Goal: Communication & Community: Answer question/provide support

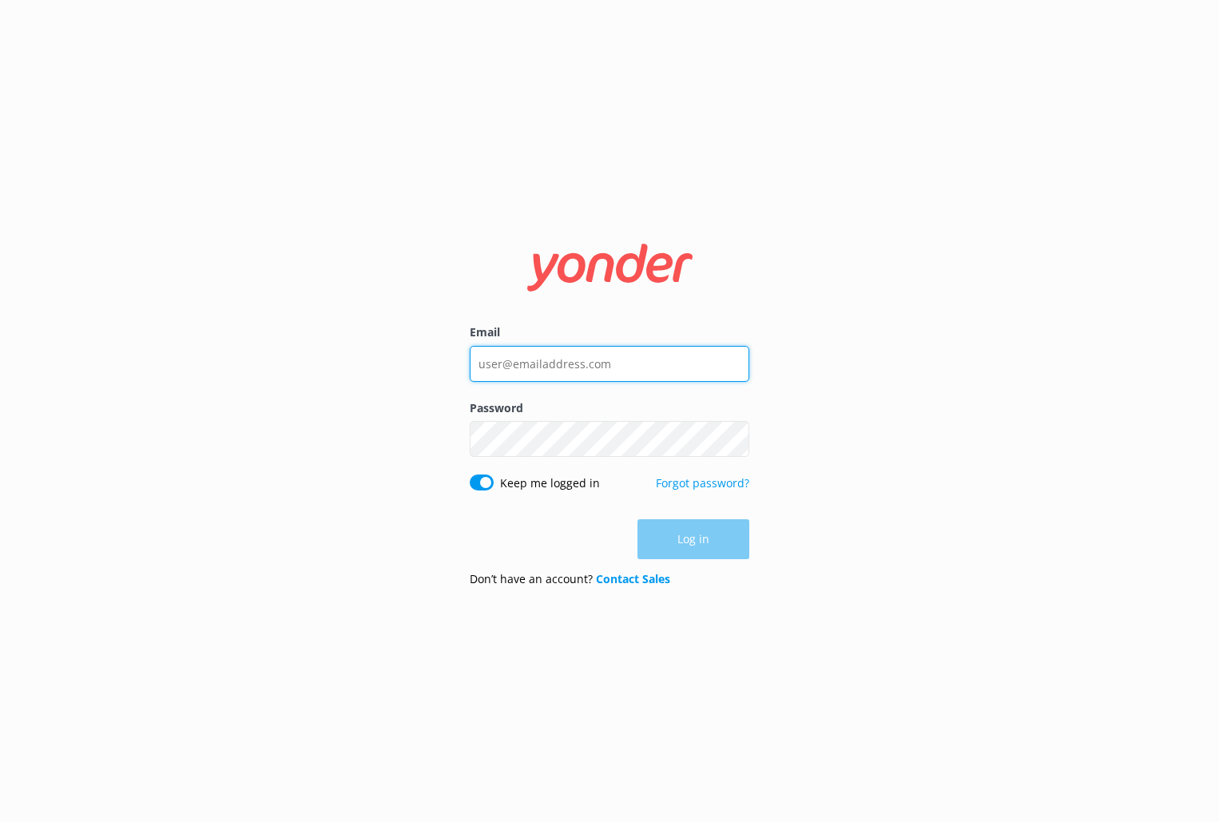
type input "[PERSON_NAME][EMAIL_ADDRESS][DOMAIN_NAME]"
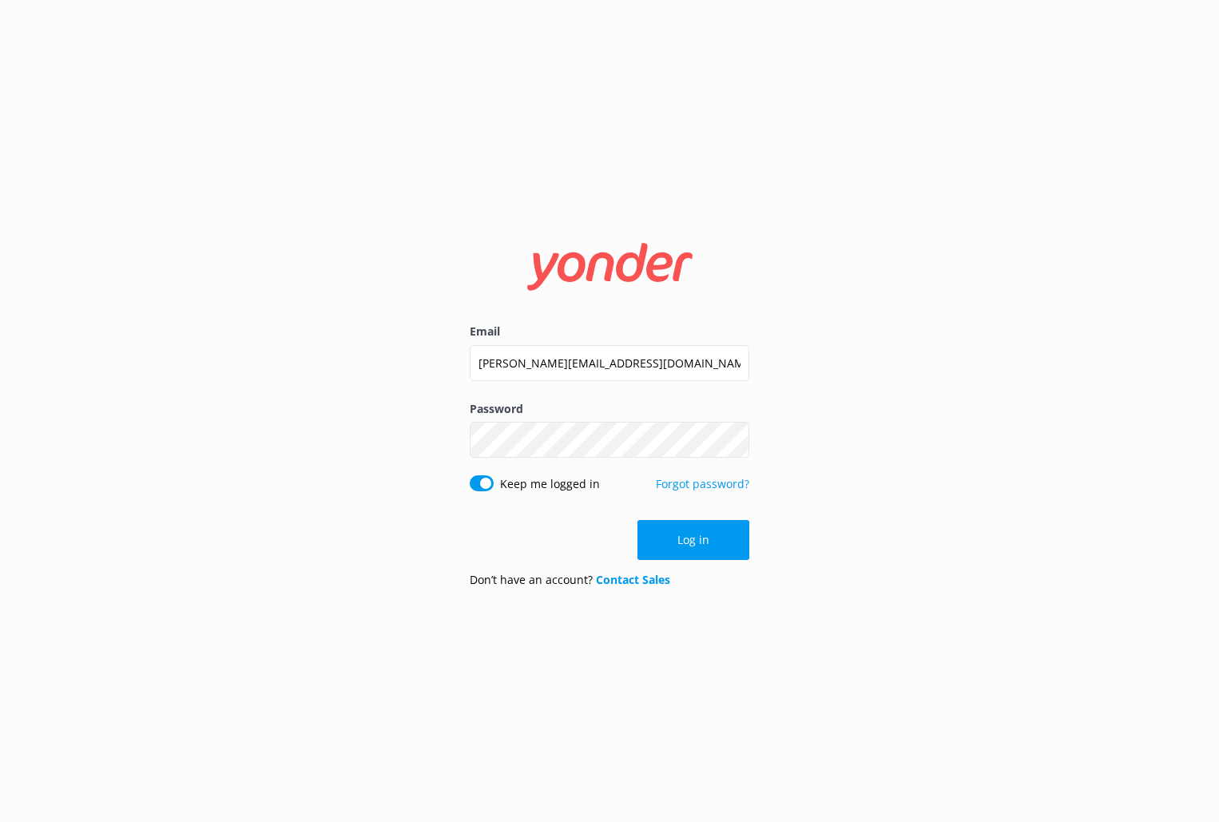
click at [729, 550] on div "Log in" at bounding box center [610, 540] width 280 height 40
click at [729, 550] on button "Log in" at bounding box center [694, 540] width 112 height 40
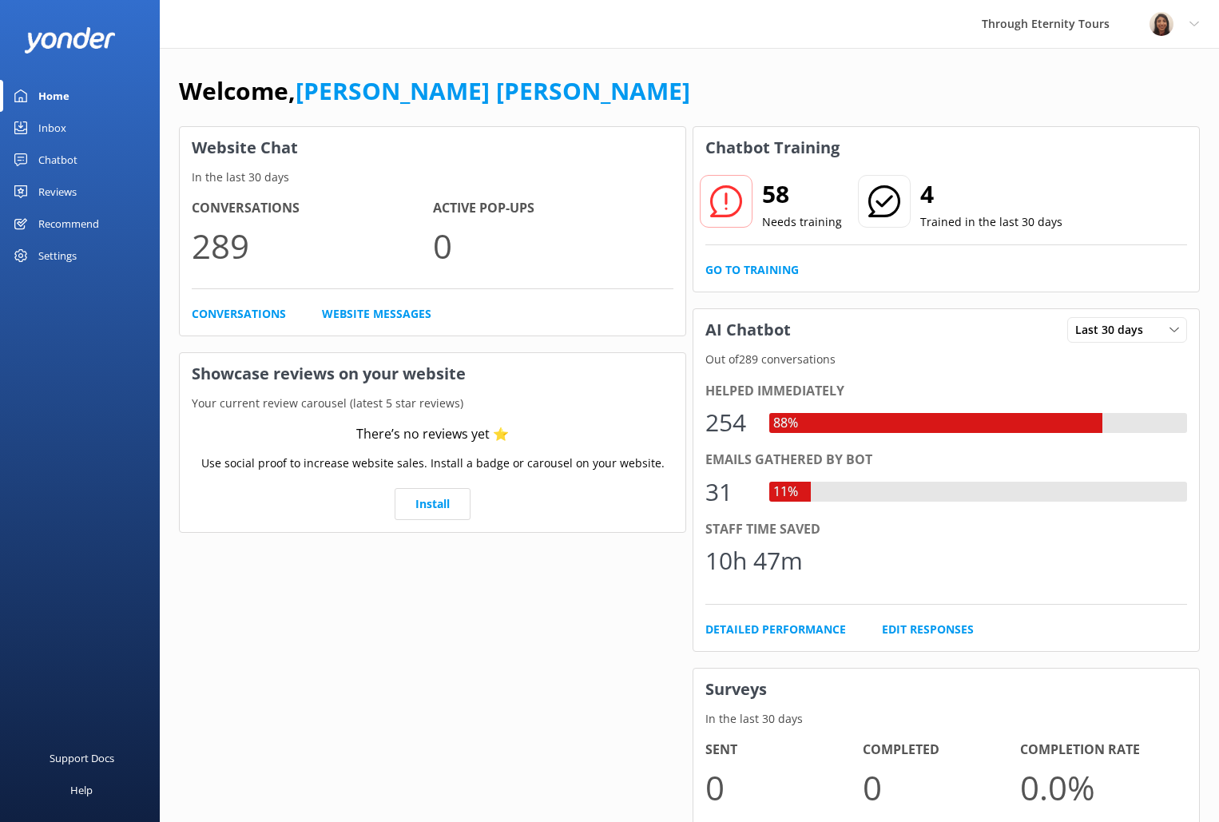
click at [70, 164] on div "Chatbot" at bounding box center [57, 160] width 39 height 32
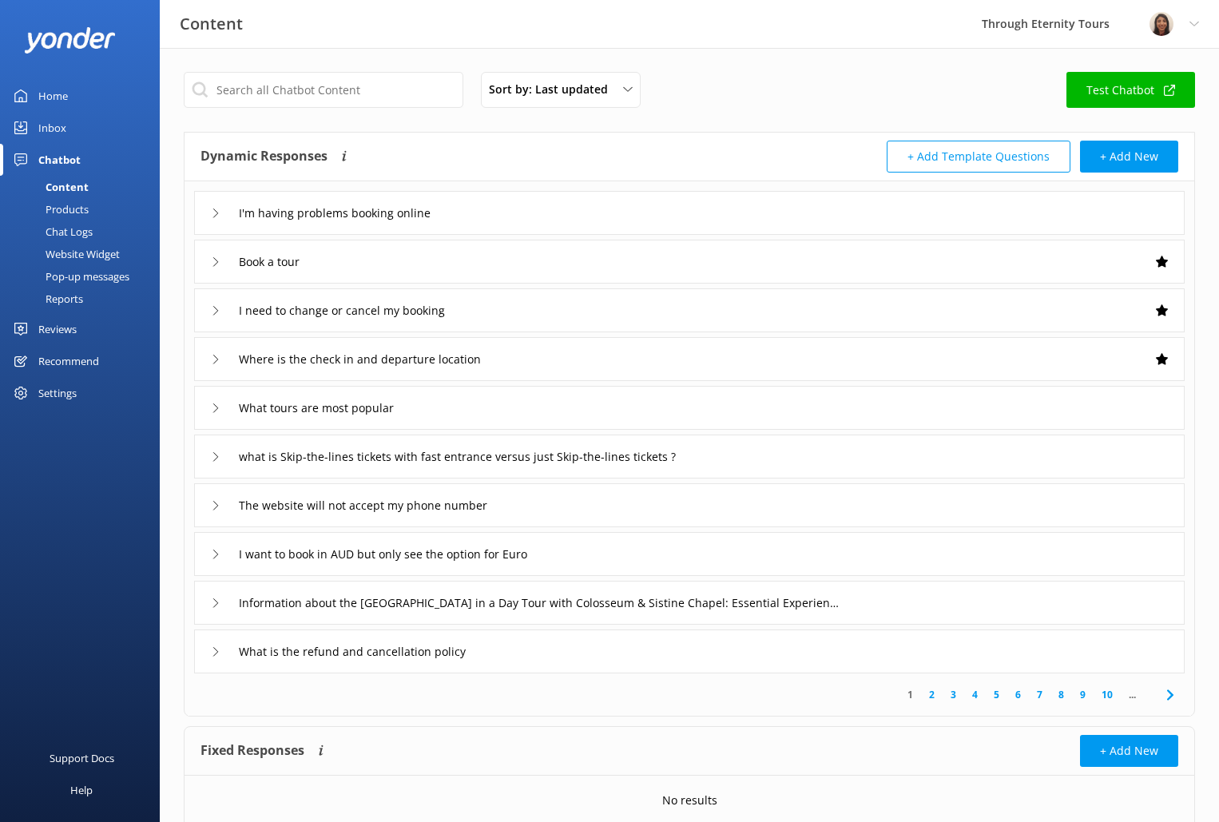
click at [47, 141] on div "Inbox" at bounding box center [52, 128] width 28 height 32
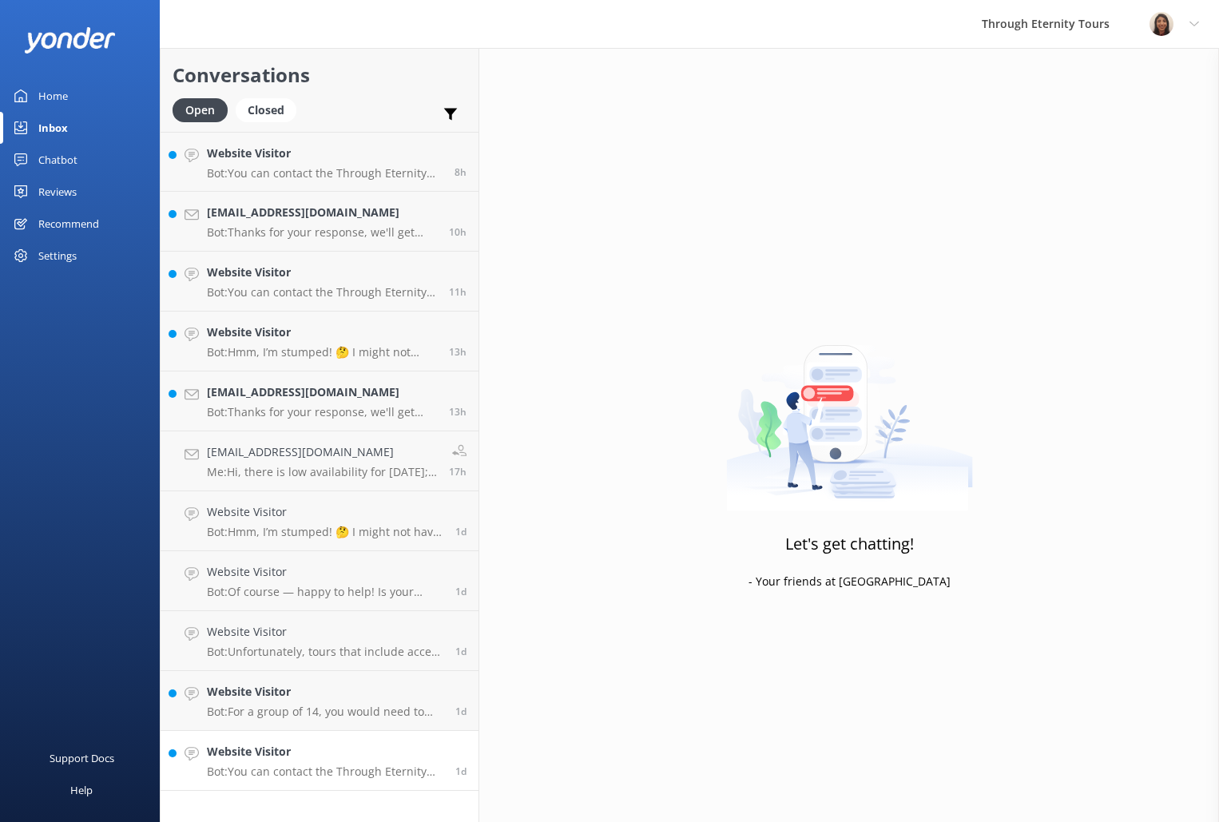
click at [376, 773] on p "Bot: You can contact the Through Eternity Tours team at [PHONE_NUMBER] or [PHON…" at bounding box center [325, 772] width 236 height 14
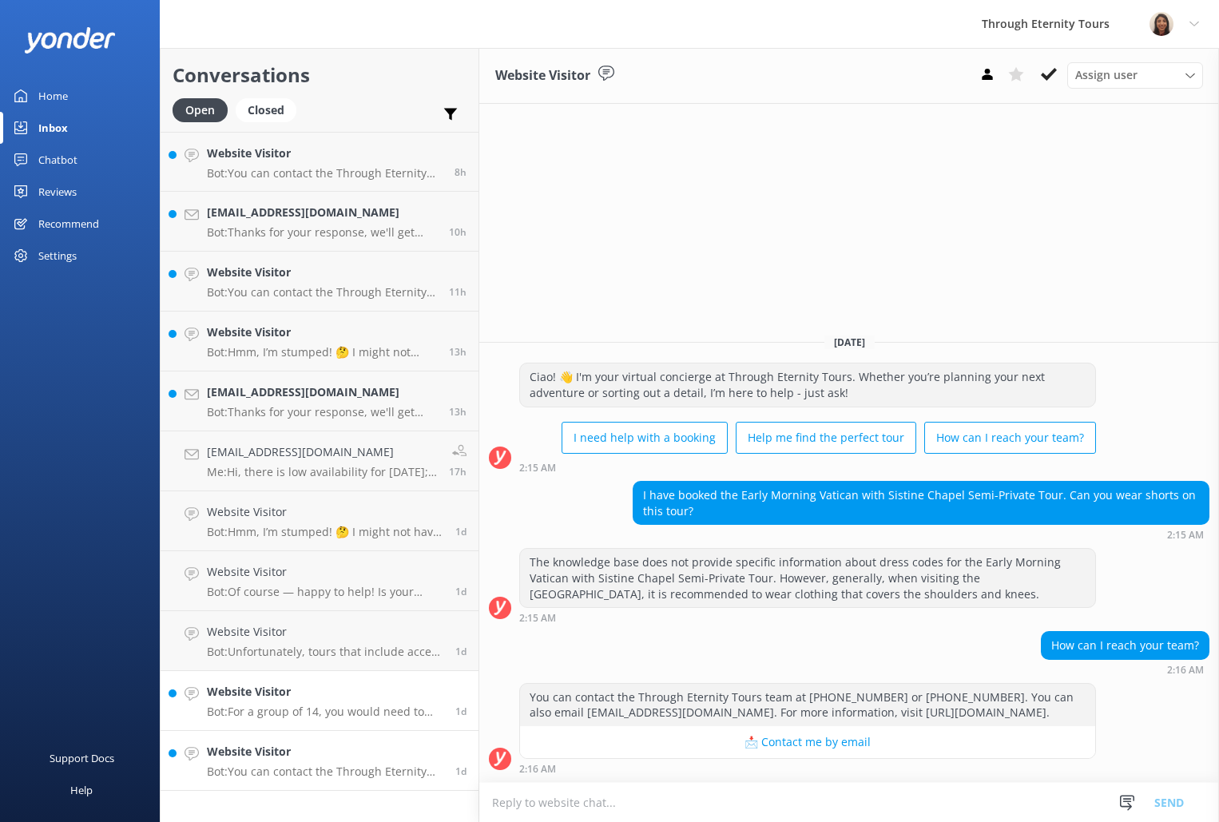
click at [339, 687] on h4 "Website Visitor" at bounding box center [325, 692] width 236 height 18
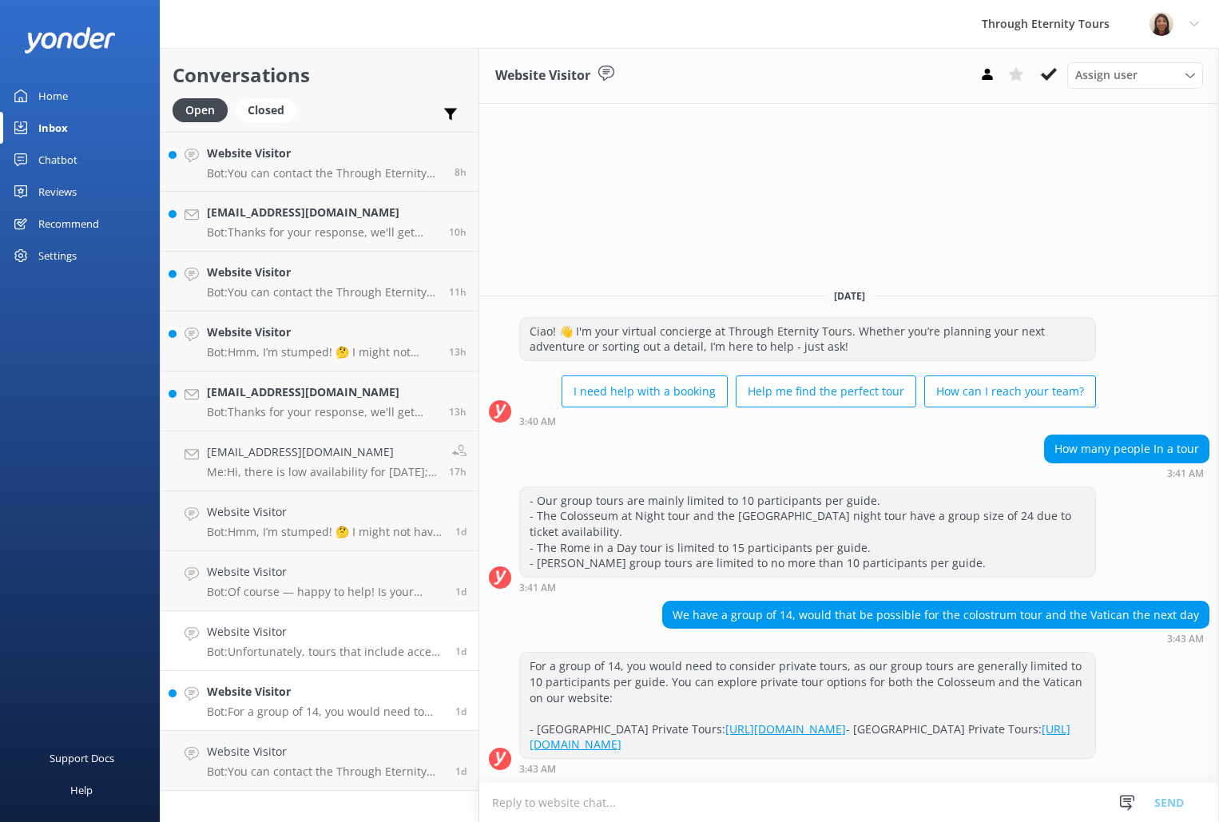
click at [306, 641] on h4 "Website Visitor" at bounding box center [325, 632] width 236 height 18
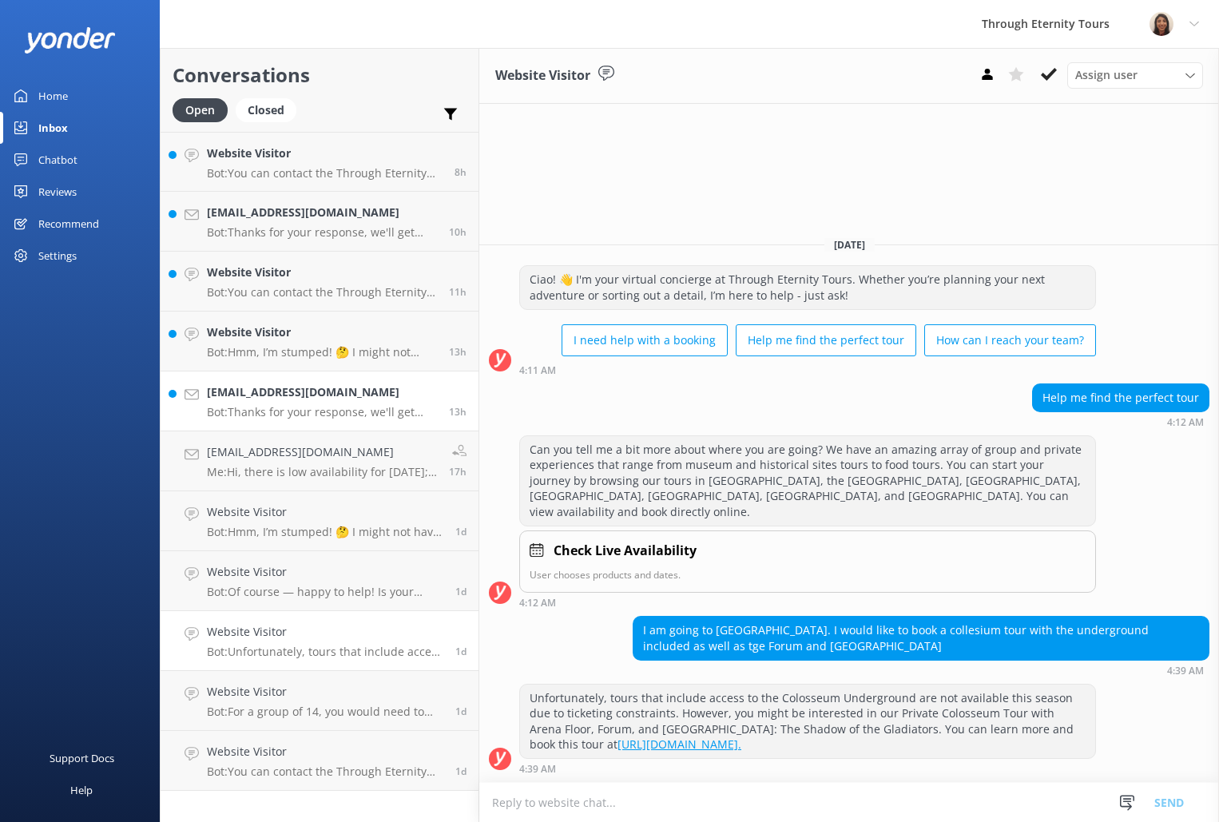
click at [223, 391] on h4 "[EMAIL_ADDRESS][DOMAIN_NAME]" at bounding box center [322, 392] width 230 height 18
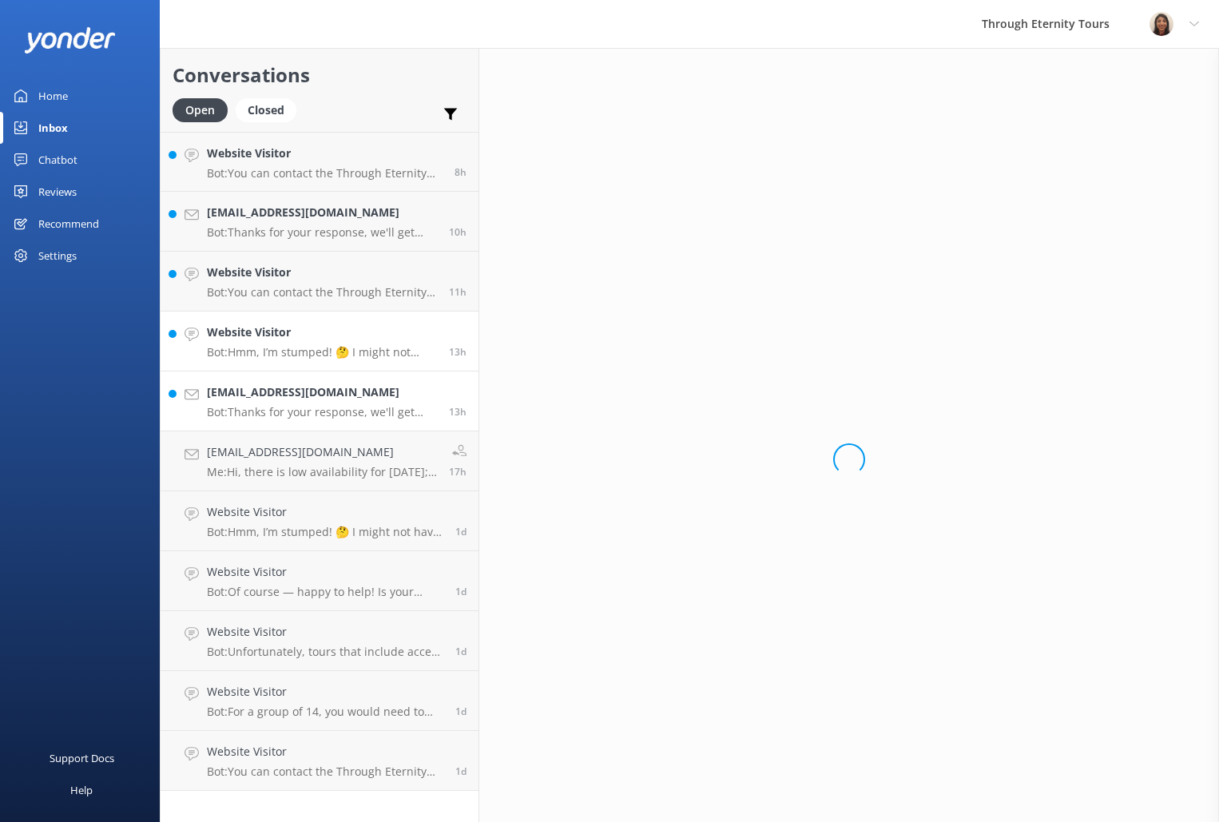
click at [226, 333] on h4 "Website Visitor" at bounding box center [322, 333] width 230 height 18
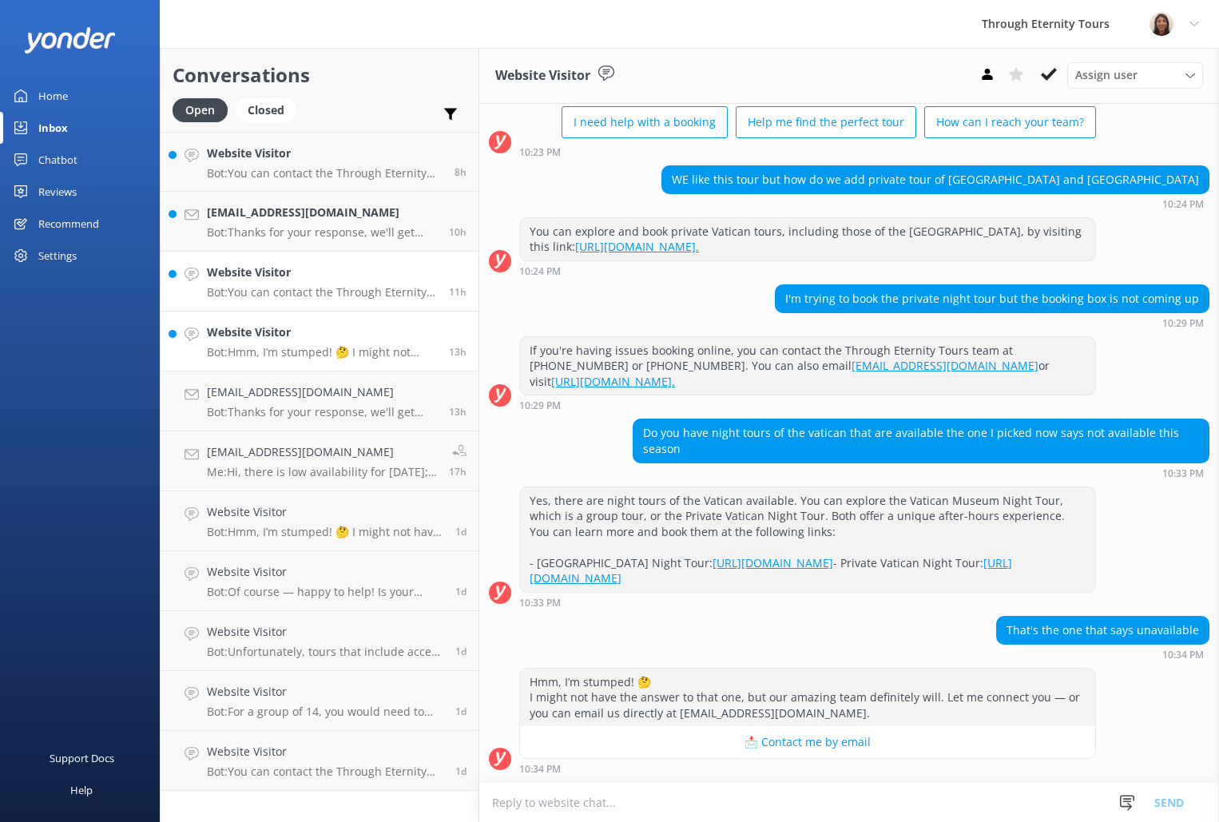
scroll to position [113, 0]
click at [227, 280] on h4 "Website Visitor" at bounding box center [322, 273] width 230 height 18
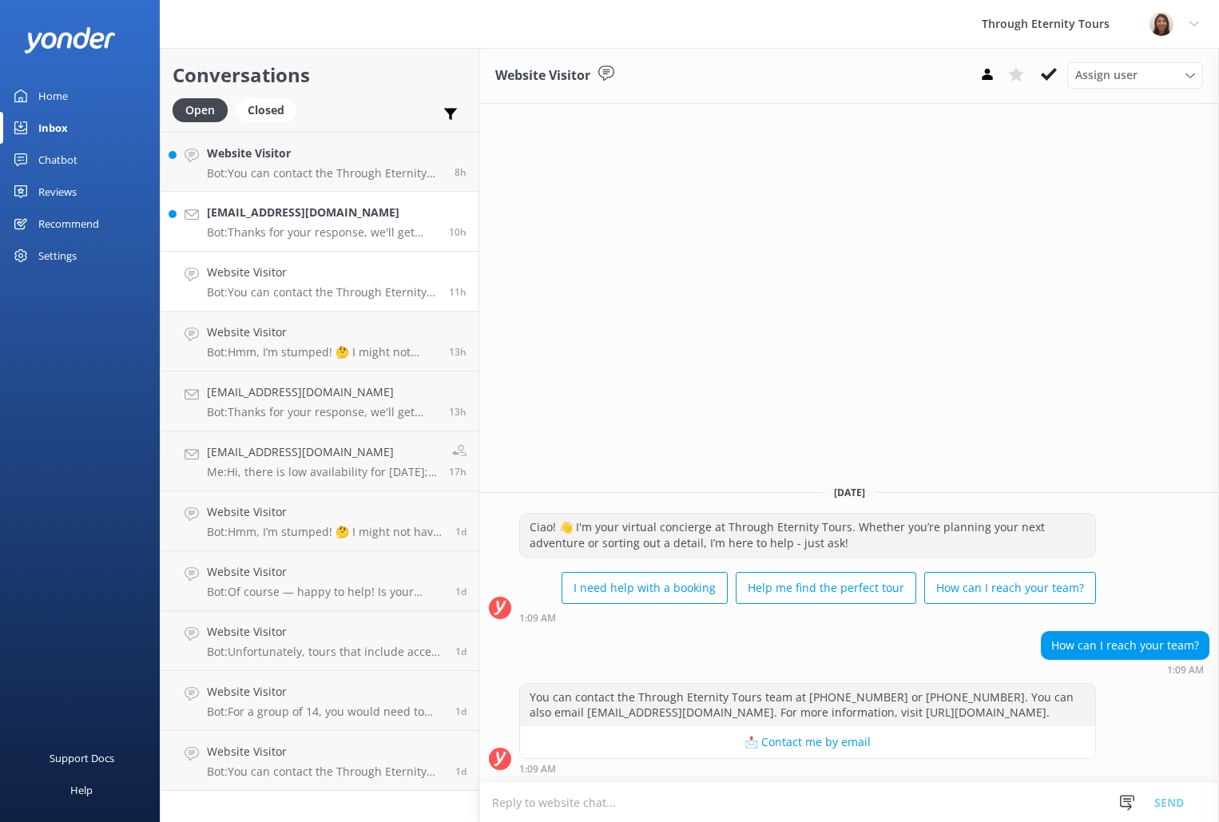
click at [226, 209] on h4 "[EMAIL_ADDRESS][DOMAIN_NAME]" at bounding box center [322, 213] width 230 height 18
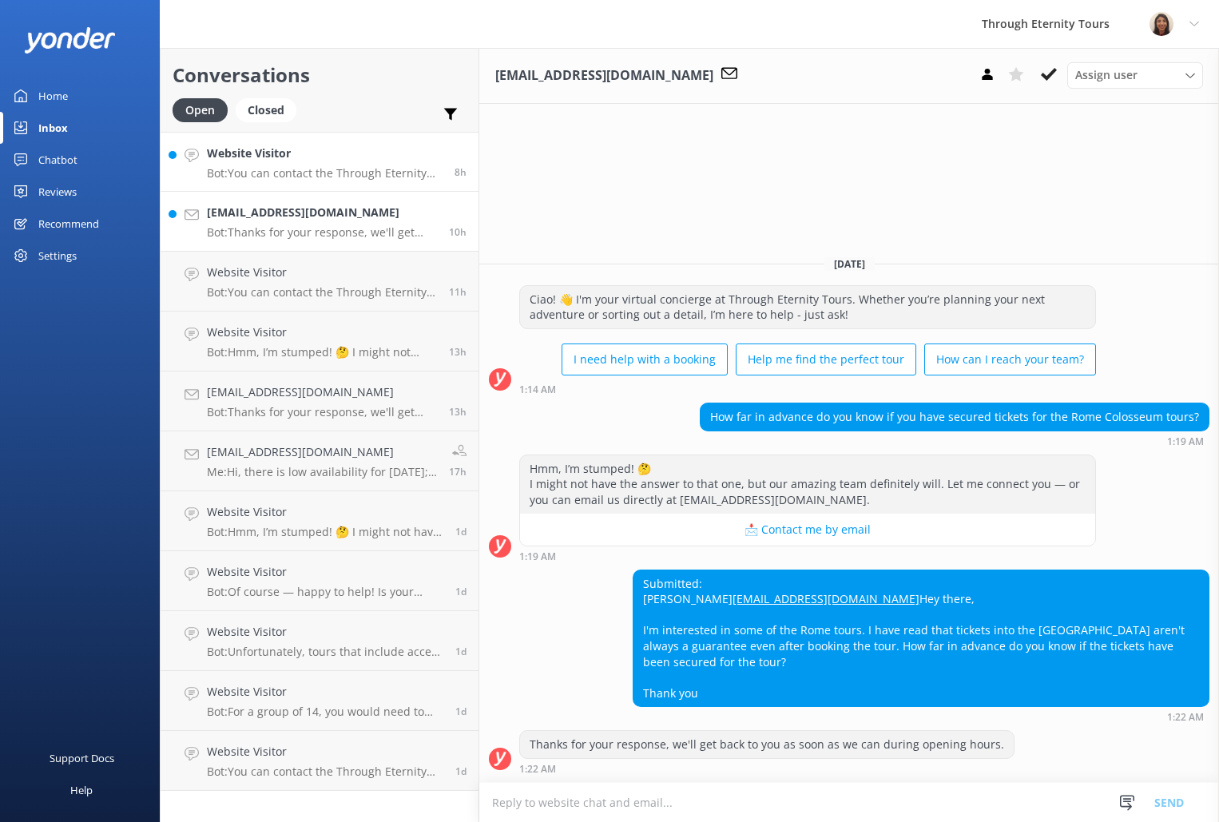
click at [212, 140] on link "Website Visitor Bot: You can contact the Through Eternity Tours team at [PHONE_…" at bounding box center [320, 162] width 318 height 60
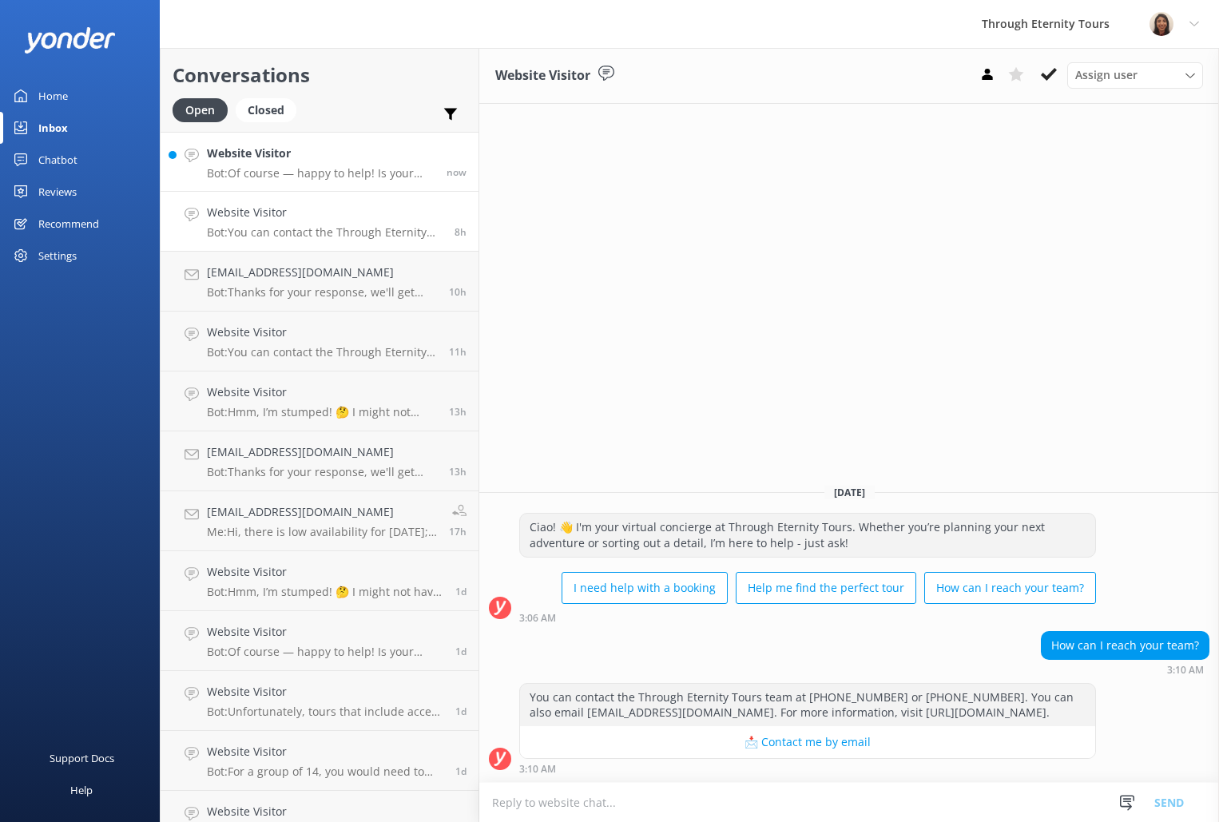
click at [320, 162] on div "Website Visitor Bot: Of course — happy to help! Is your issue related to: - 🔄 C…" at bounding box center [321, 162] width 228 height 34
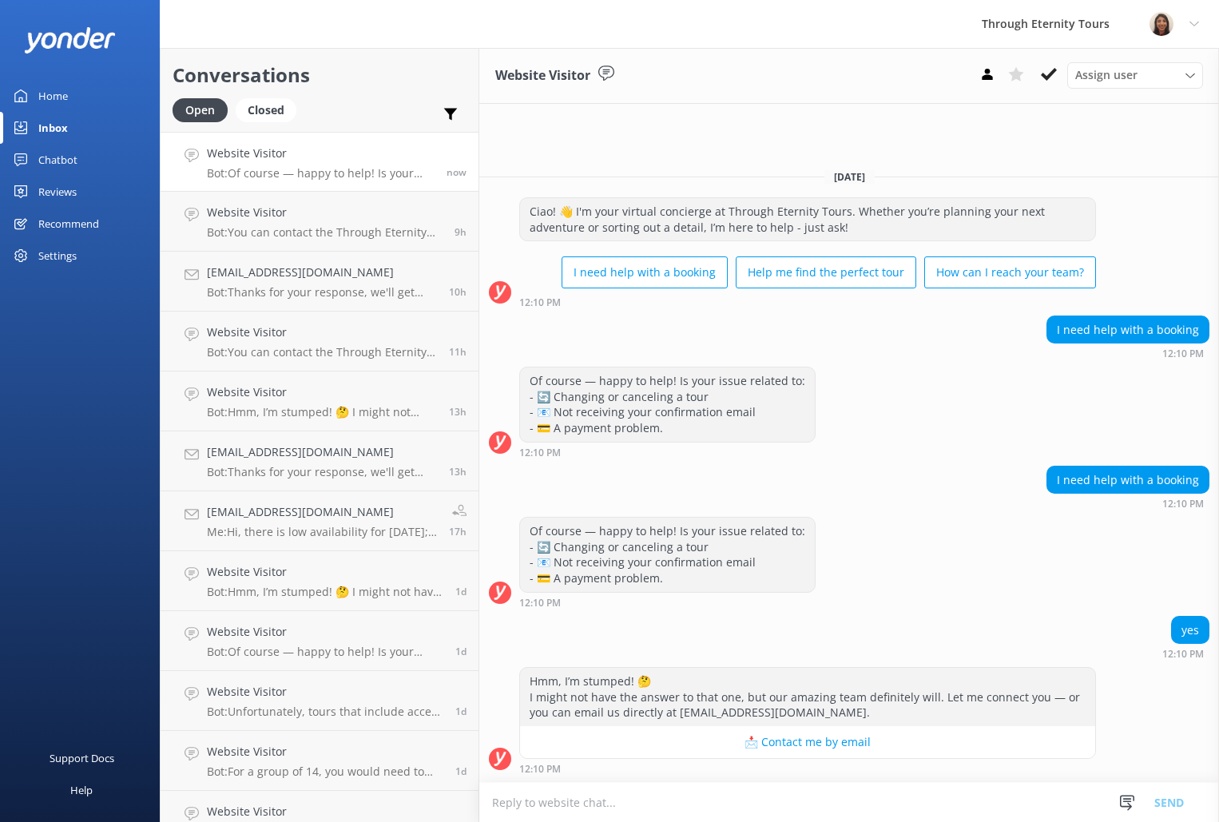
paste textarea "Hello, my name is [PERSON_NAME] from Through Eternity Tours. How can I assist y…"
type textarea "Hello, my name is [PERSON_NAME] from Through Eternity Tours. How can I assist y…"
click at [1177, 804] on button "Send" at bounding box center [1169, 802] width 60 height 40
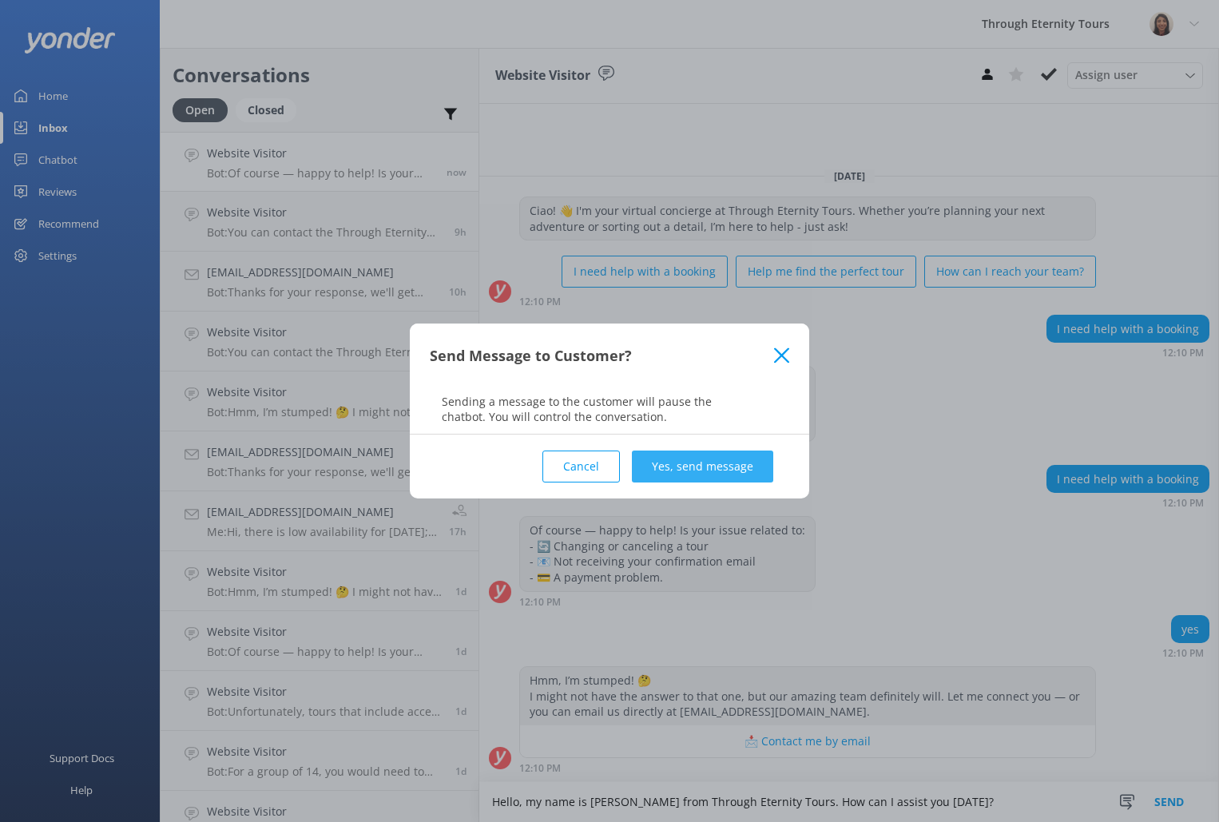
click at [715, 475] on button "Yes, send message" at bounding box center [702, 467] width 141 height 32
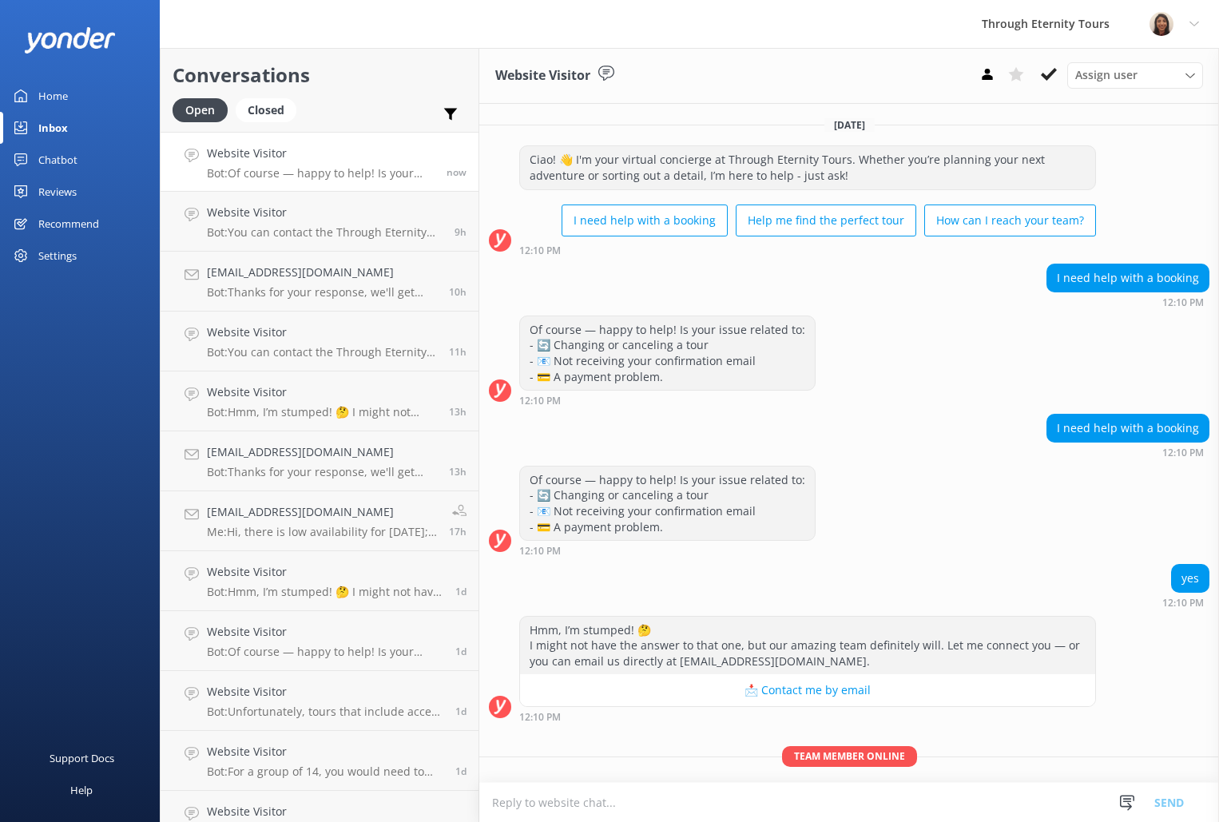
scroll to position [51, 0]
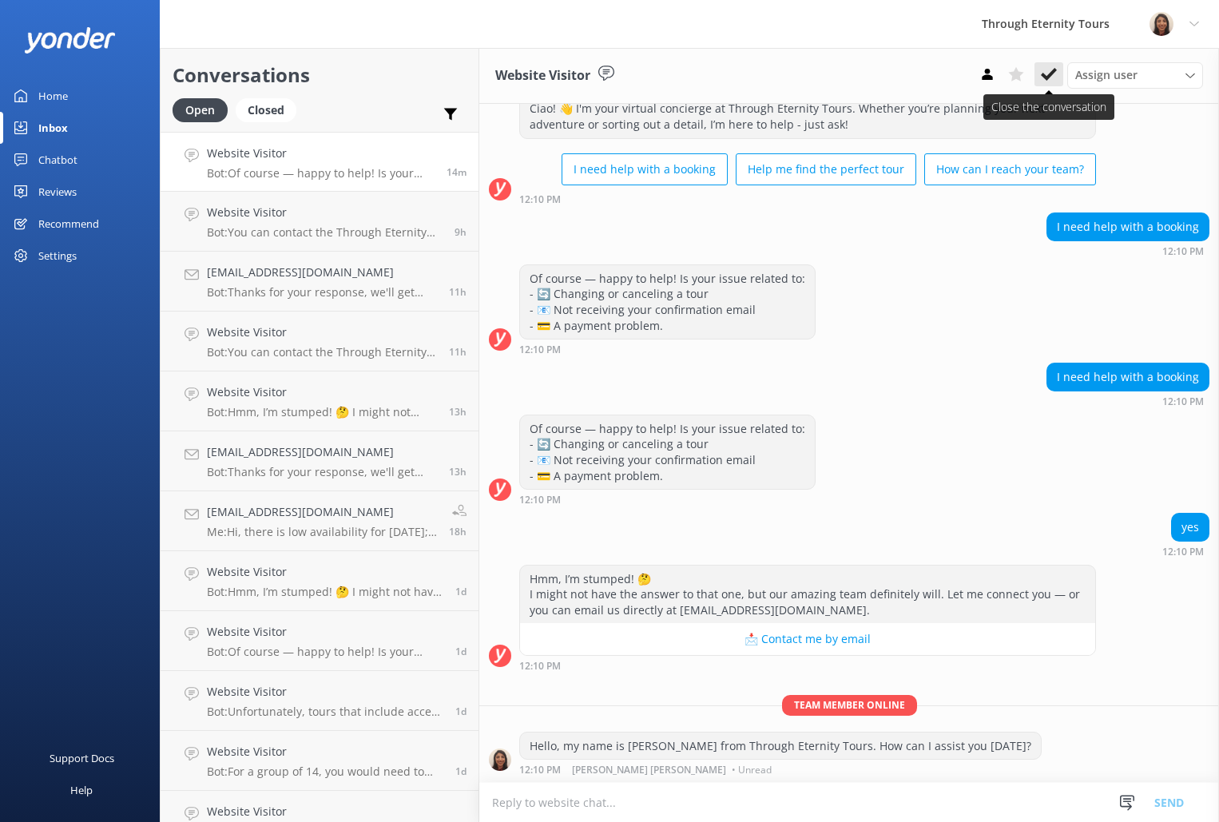
click at [1047, 82] on button at bounding box center [1049, 74] width 29 height 24
